Goal: Information Seeking & Learning: Learn about a topic

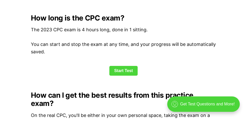
scroll to position [689, 0]
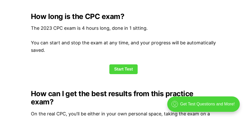
click at [135, 74] on link "Start Test" at bounding box center [123, 70] width 29 height 10
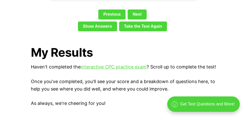
click at [109, 31] on link "Show Answers" at bounding box center [97, 27] width 39 height 10
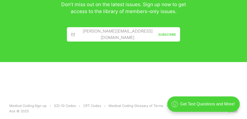
scroll to position [2111, 0]
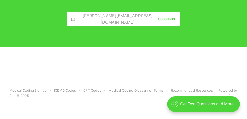
scroll to position [2143, 0]
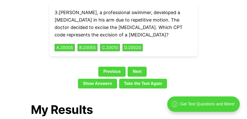
scroll to position [1200, 0]
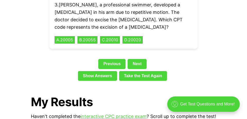
scroll to position [689, 0]
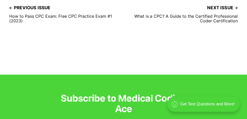
scroll to position [548, 0]
